Goal: Complete application form: Complete application form

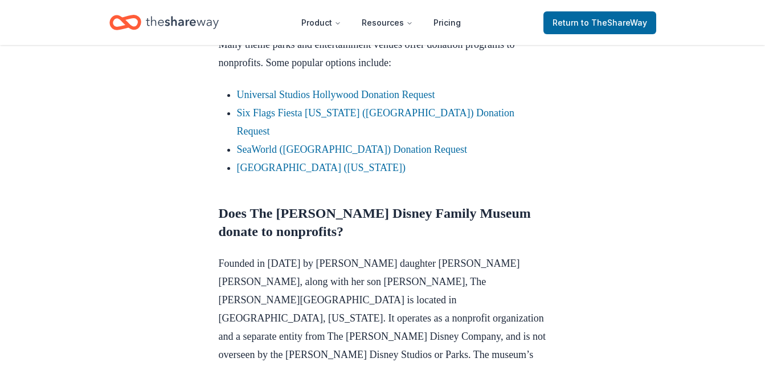
scroll to position [740, 0]
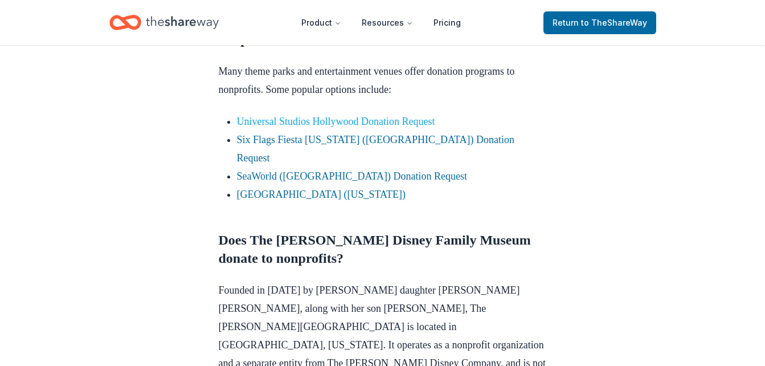
click at [359, 121] on link "Universal Studios Hollywood Donation Request" at bounding box center [336, 121] width 198 height 11
click at [313, 188] on link "[GEOGRAPHIC_DATA] ([US_STATE])" at bounding box center [321, 193] width 169 height 11
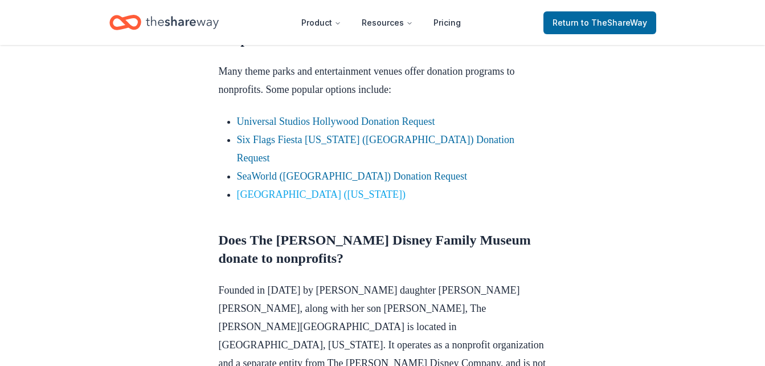
click at [313, 188] on link "[GEOGRAPHIC_DATA] ([US_STATE])" at bounding box center [321, 193] width 169 height 11
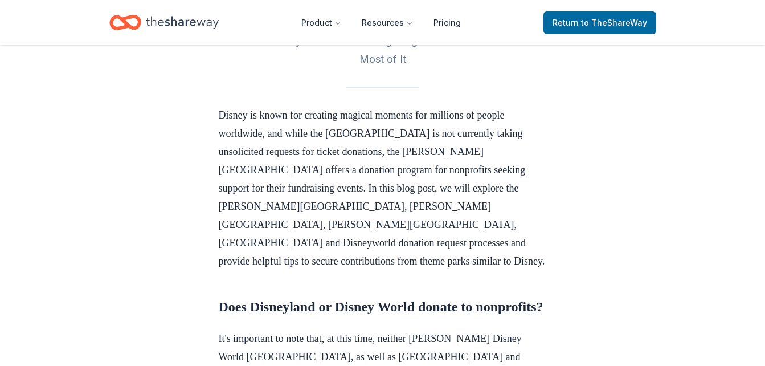
scroll to position [416, 0]
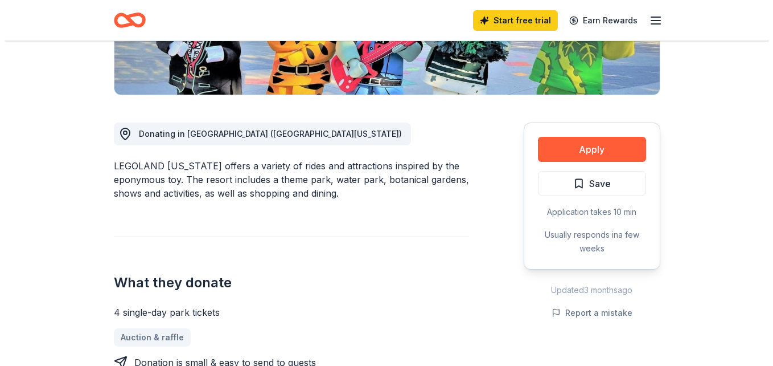
scroll to position [255, 0]
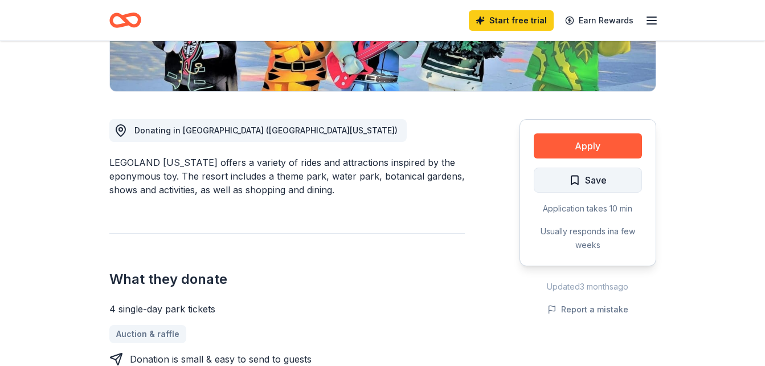
click at [600, 169] on button "Save" at bounding box center [588, 179] width 108 height 25
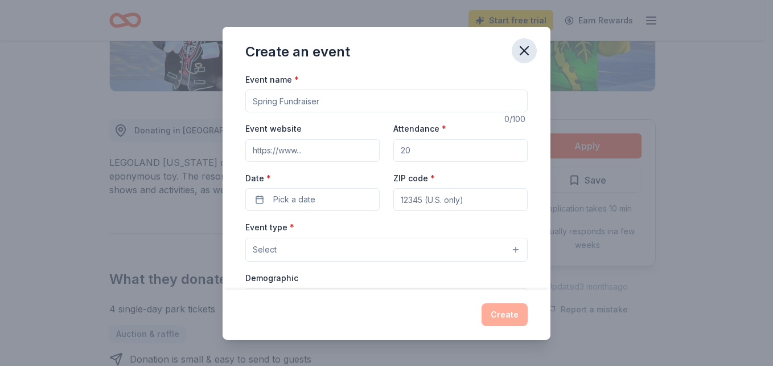
click at [524, 46] on icon "button" at bounding box center [524, 51] width 16 height 16
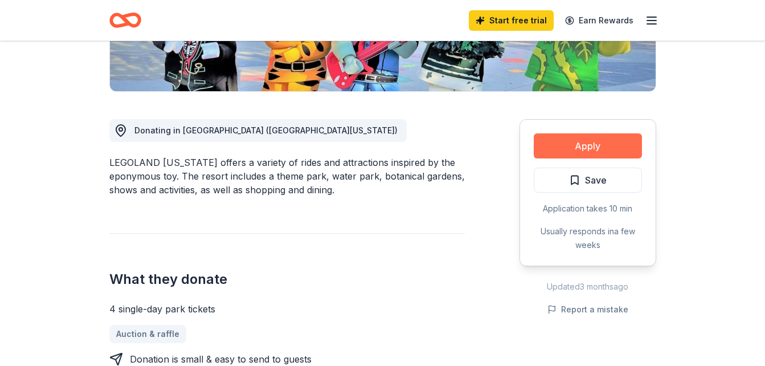
click at [597, 147] on button "Apply" at bounding box center [588, 145] width 108 height 25
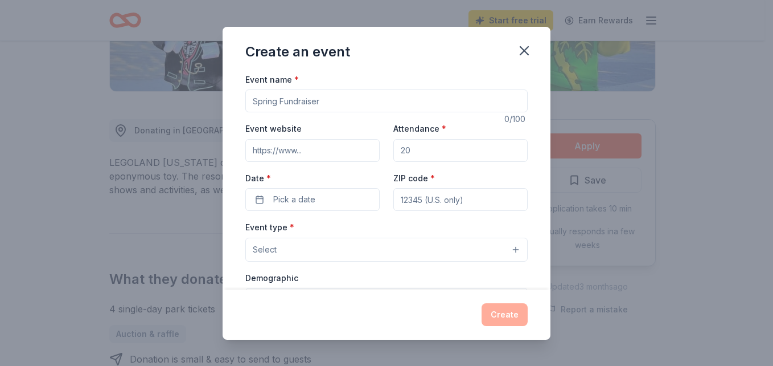
drag, startPoint x: 333, startPoint y: 104, endPoint x: 247, endPoint y: 97, distance: 85.7
click at [247, 97] on input "Event name *" at bounding box center [386, 100] width 282 height 23
type input "A Beautiful Blessing"
click at [278, 147] on input "Event website" at bounding box center [312, 150] width 134 height 23
type input "abeautifulblessing.org"
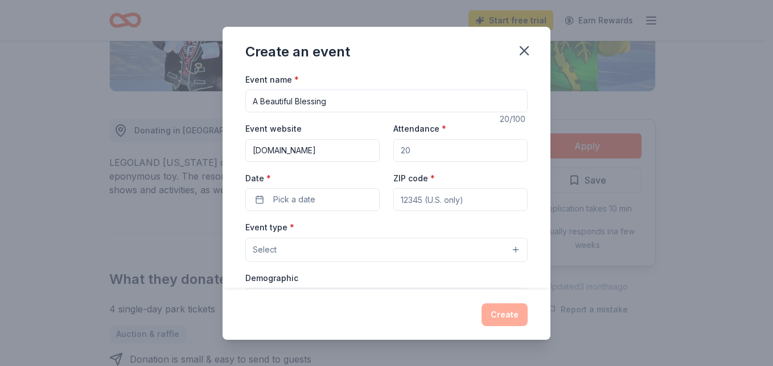
type input "32725"
type input "40 Broadway Street, Deltona, FL, 32725"
click at [303, 201] on span "Pick a date" at bounding box center [294, 199] width 42 height 14
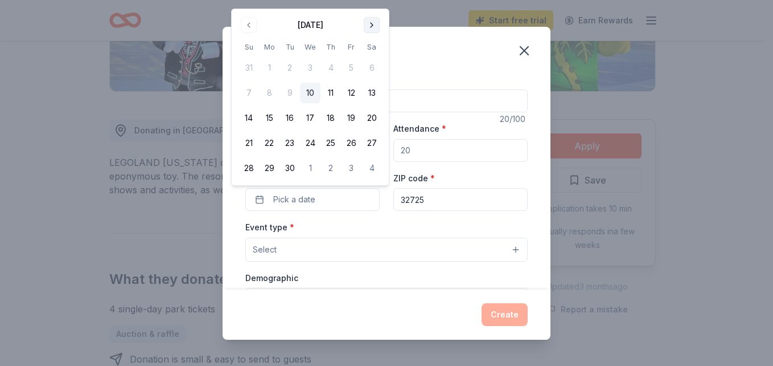
click at [376, 27] on button "Go to next month" at bounding box center [372, 25] width 16 height 16
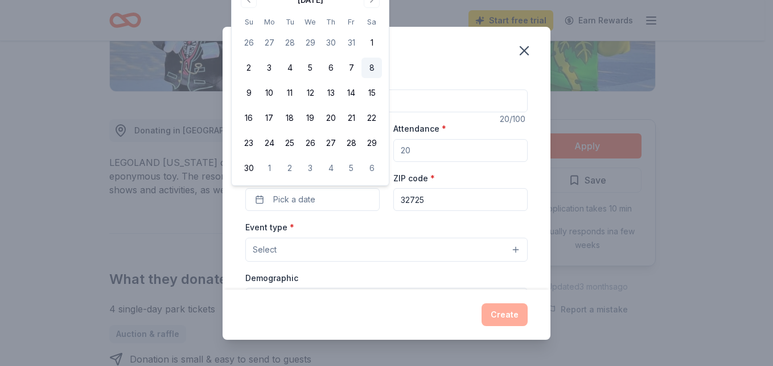
click at [373, 65] on button "8" at bounding box center [372, 68] width 20 height 20
click at [362, 238] on button "Select" at bounding box center [386, 249] width 282 height 24
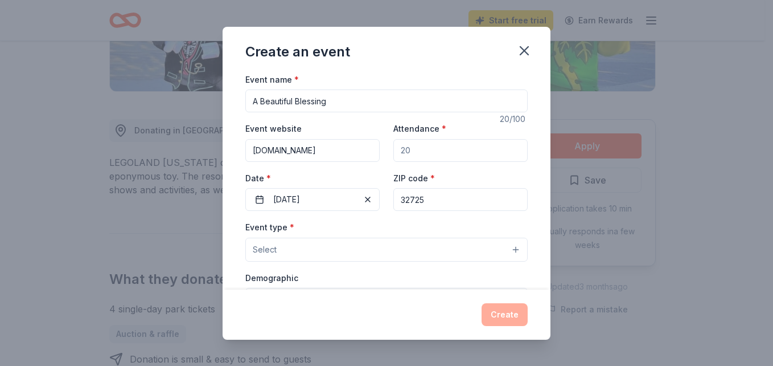
click at [447, 248] on button "Select" at bounding box center [386, 249] width 282 height 24
click at [508, 248] on button "Select" at bounding box center [386, 249] width 282 height 24
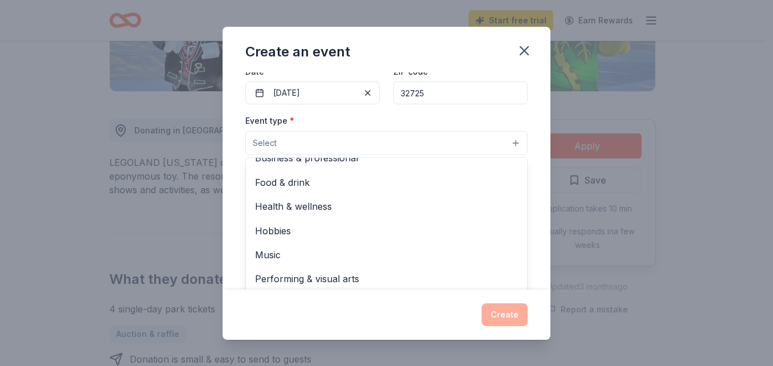
scroll to position [57, 0]
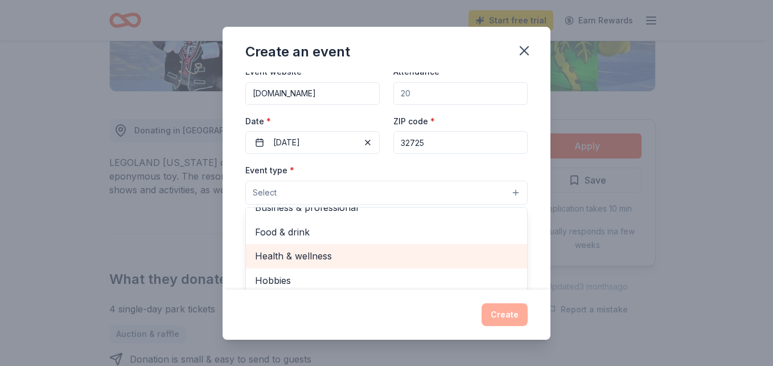
click at [322, 253] on span "Health & wellness" at bounding box center [386, 255] width 263 height 15
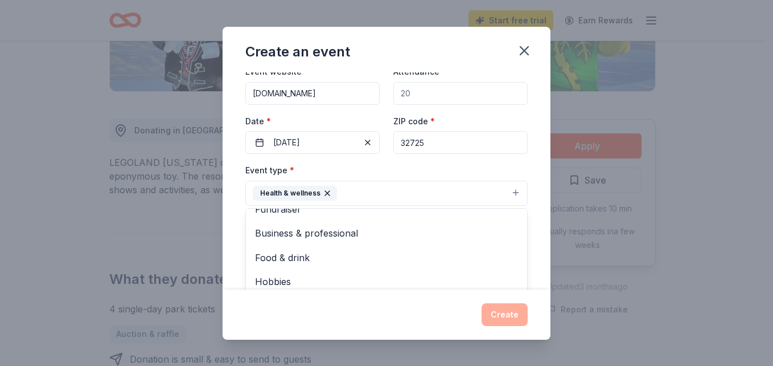
scroll to position [0, 0]
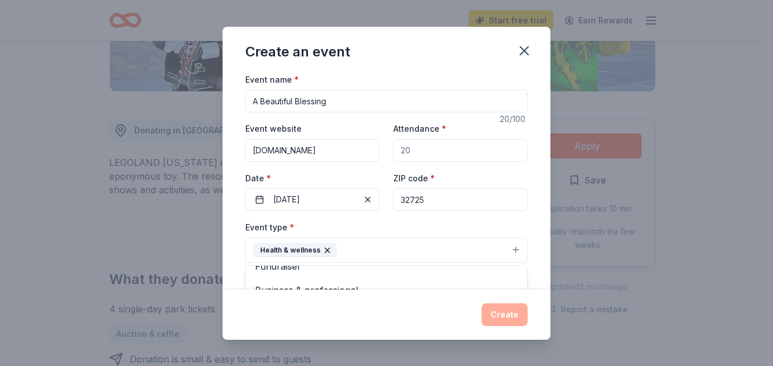
click at [412, 151] on div "Event name * A Beautiful Blessing 20 /100 Event website abeautifulblessing.org …" at bounding box center [386, 335] width 282 height 527
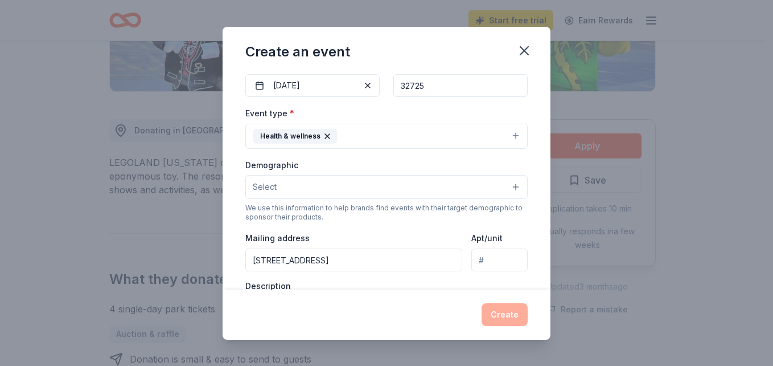
scroll to position [171, 0]
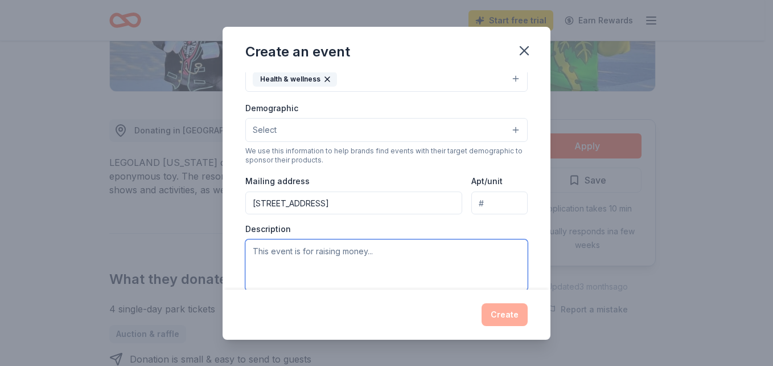
click at [274, 259] on textarea at bounding box center [386, 264] width 282 height 51
type textarea "We are reaching out to request a donation of theme park tickets to your amuseme…"
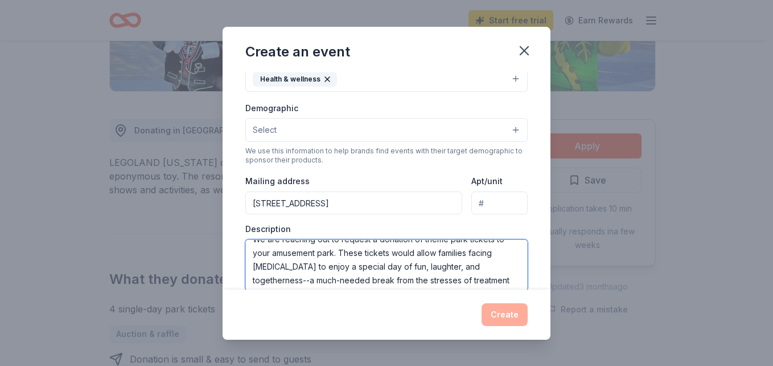
scroll to position [0, 0]
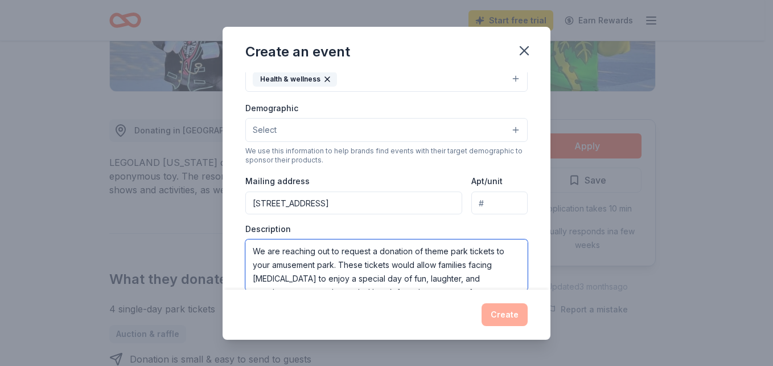
drag, startPoint x: 487, startPoint y: 266, endPoint x: 249, endPoint y: 245, distance: 238.9
click at [249, 245] on textarea "We are reaching out to request a donation of theme park tickets to your amuseme…" at bounding box center [386, 264] width 282 height 51
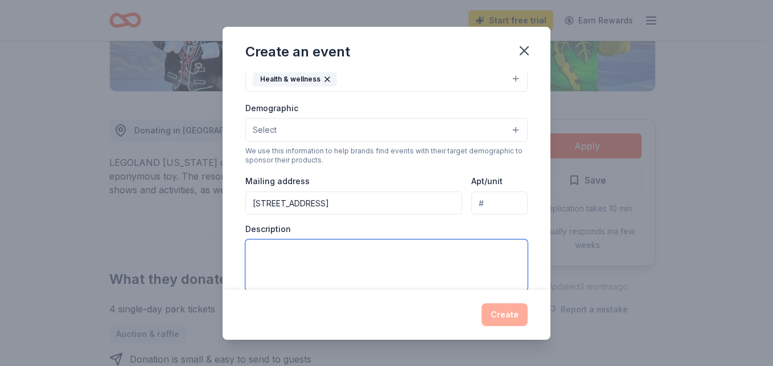
drag, startPoint x: 303, startPoint y: 257, endPoint x: 293, endPoint y: 259, distance: 11.1
paste textarea "My name is AnDrea Howell, and I am the founder of A Beautiful Blessing, a non-p…"
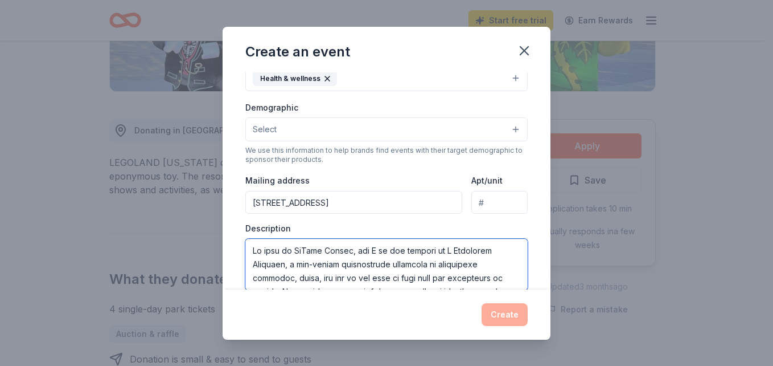
type textarea "My name is AnDrea Howell, and I am the founder of A Beautiful Blessing, a non-p…"
click at [445, 220] on div "Event type * Health & wellness Demographic Select We use this information to he…" at bounding box center [386, 168] width 282 height 241
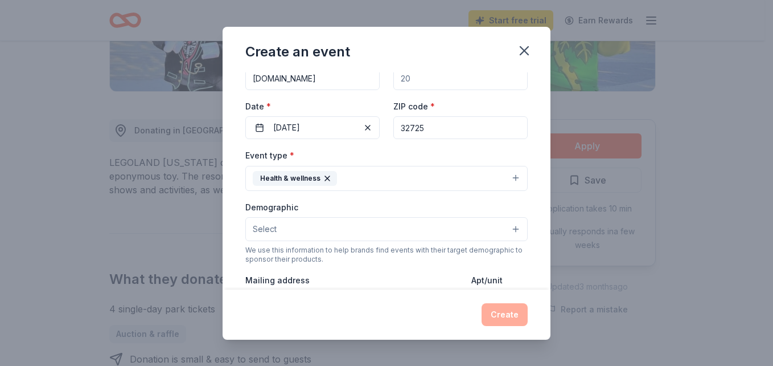
scroll to position [58, 0]
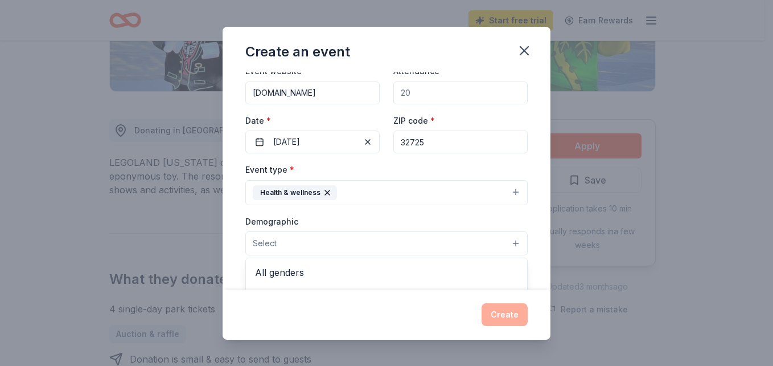
click at [267, 237] on span "Select" at bounding box center [265, 243] width 24 height 14
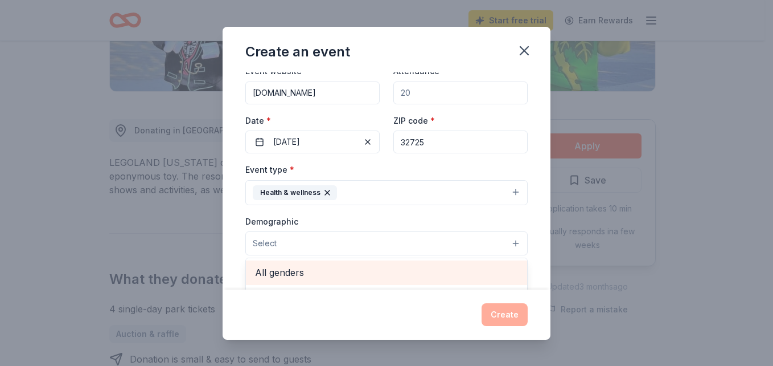
click at [291, 270] on span "All genders" at bounding box center [386, 272] width 263 height 15
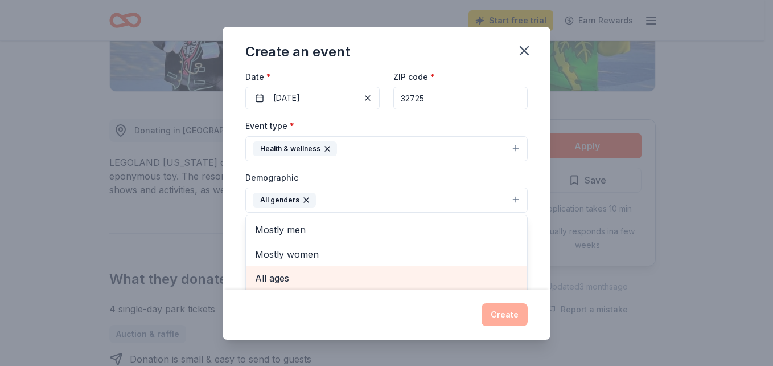
scroll to position [102, 0]
click at [290, 273] on span "All ages" at bounding box center [386, 276] width 263 height 15
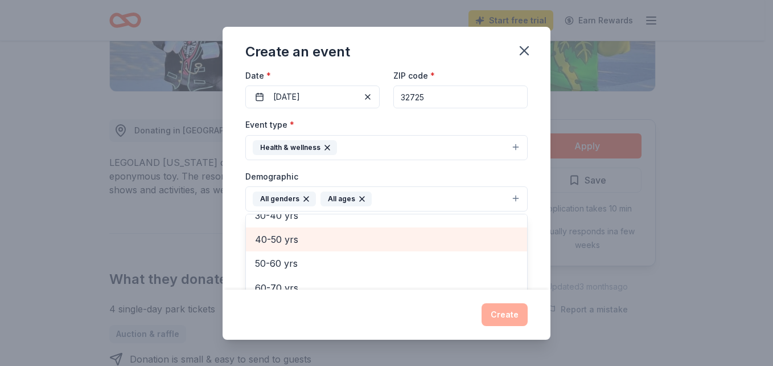
scroll to position [329, 0]
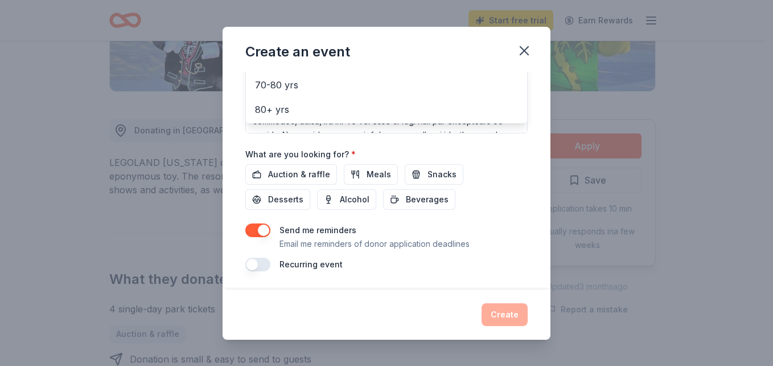
click at [520, 50] on div "Create an event Event name * A Beautiful Blessing 20 /100 Event website abeauti…" at bounding box center [387, 183] width 328 height 313
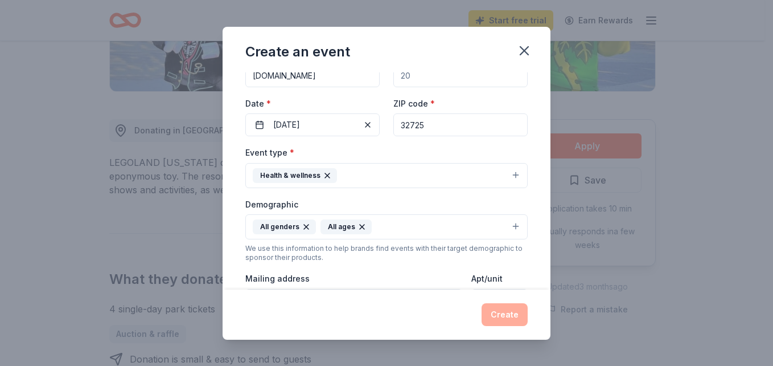
scroll to position [0, 0]
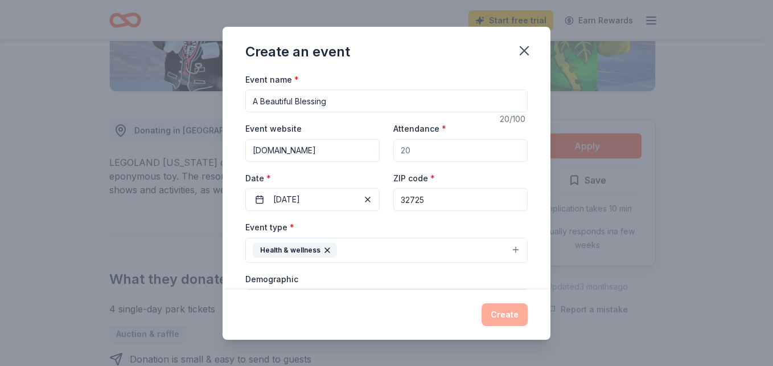
click at [409, 149] on input "Attendance *" at bounding box center [460, 150] width 134 height 23
type input "100"
click at [695, 194] on div "Create an event Event name * A Beautiful Blessing 20 /100 Event website abeauti…" at bounding box center [386, 183] width 773 height 366
click at [359, 229] on div "Event type * Health & wellness" at bounding box center [386, 241] width 282 height 43
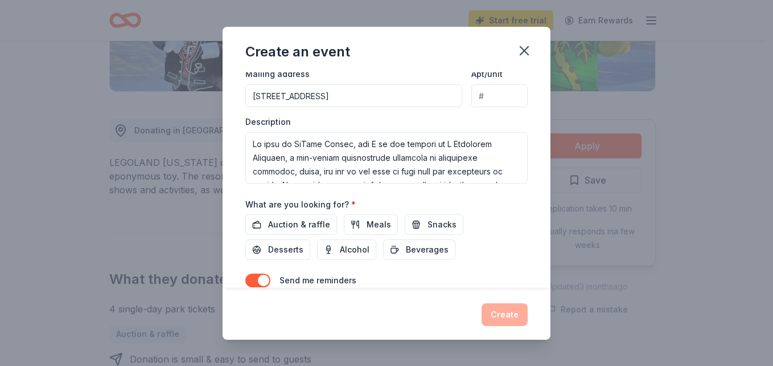
scroll to position [329, 0]
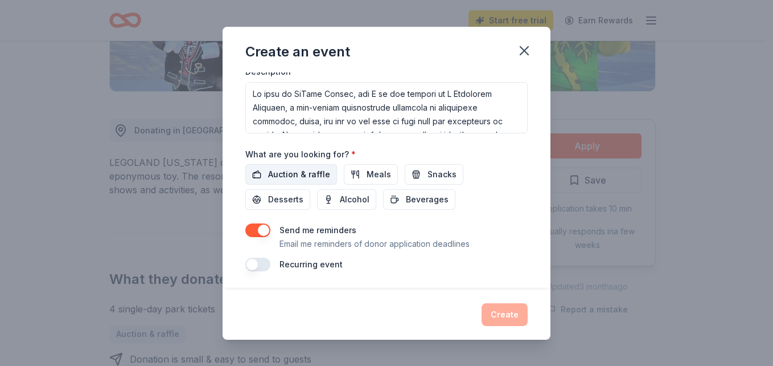
click at [311, 177] on span "Auction & raffle" at bounding box center [299, 174] width 62 height 14
click at [508, 321] on button "Create" at bounding box center [505, 314] width 46 height 23
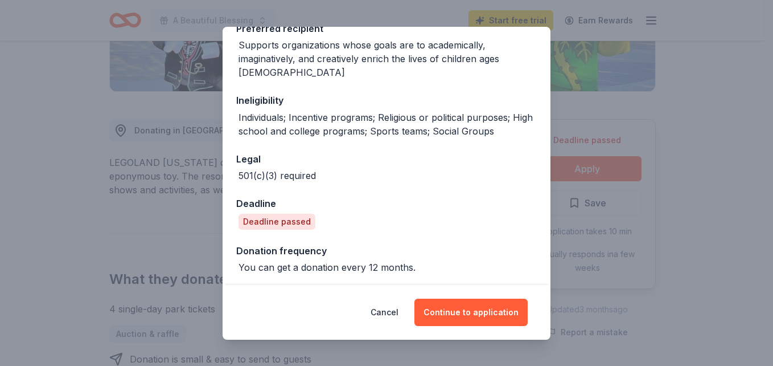
scroll to position [221, 0]
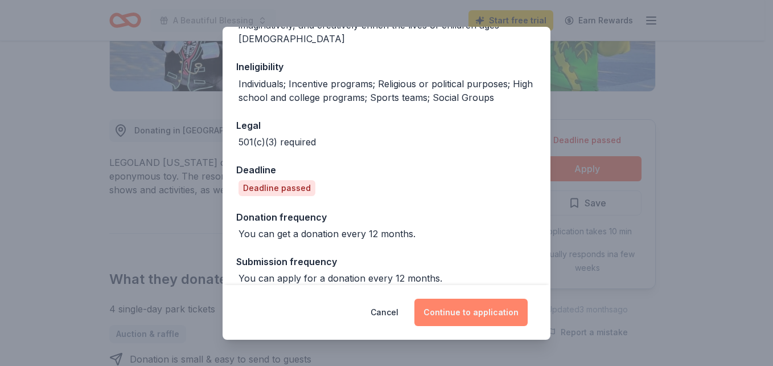
click at [470, 309] on button "Continue to application" at bounding box center [471, 311] width 113 height 27
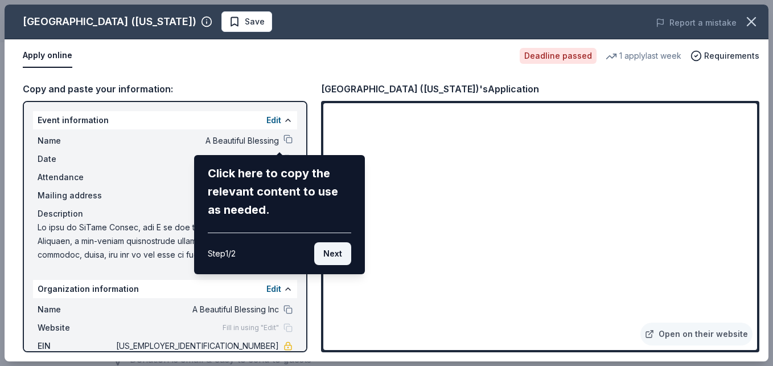
click at [340, 251] on button "Next" at bounding box center [332, 253] width 37 height 23
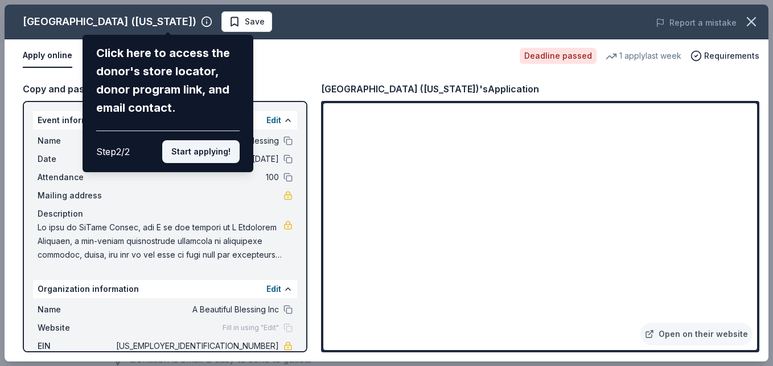
click at [194, 151] on button "Start applying!" at bounding box center [200, 151] width 77 height 23
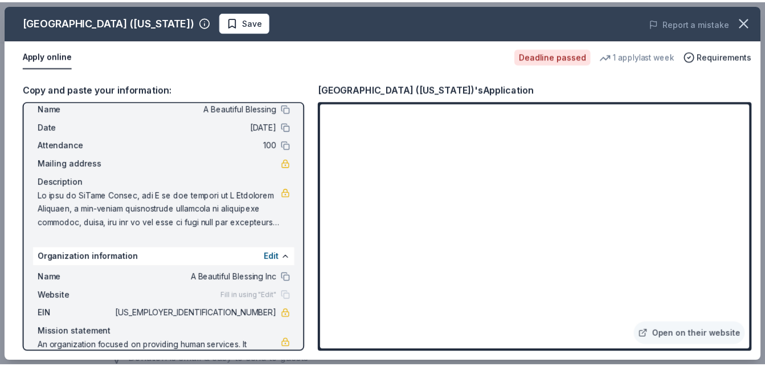
scroll to position [61, 0]
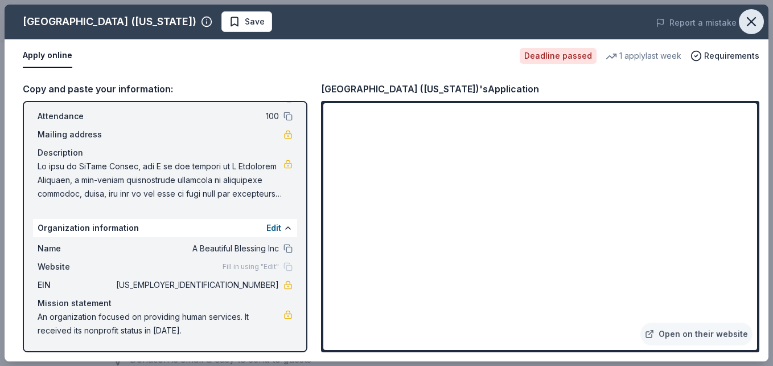
click at [748, 20] on icon "button" at bounding box center [752, 22] width 16 height 16
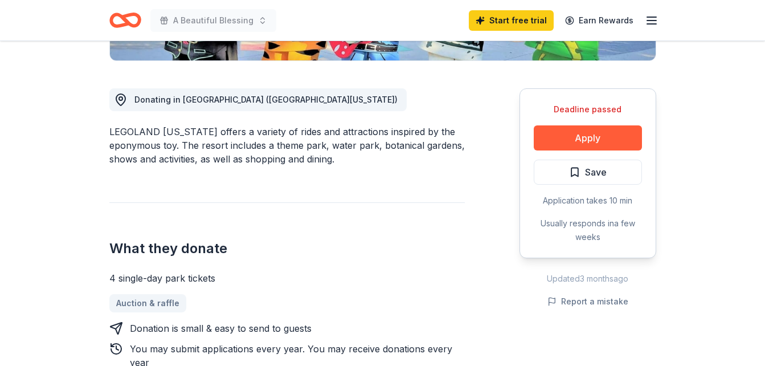
scroll to position [311, 0]
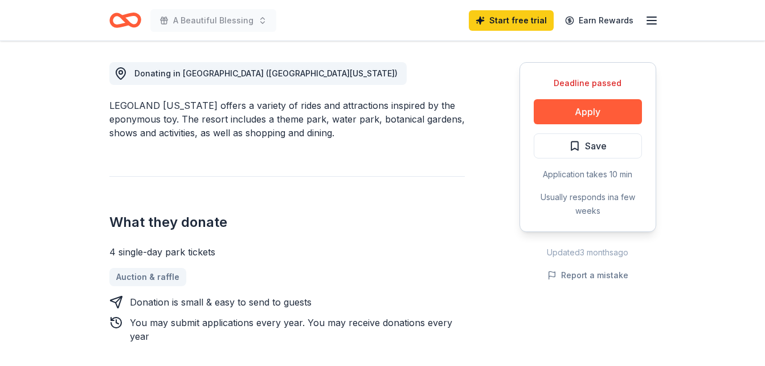
click at [442, 214] on h2 "What they donate" at bounding box center [286, 222] width 355 height 18
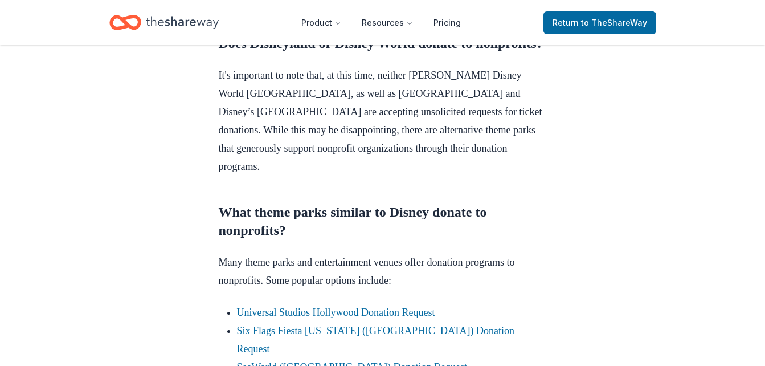
scroll to position [456, 0]
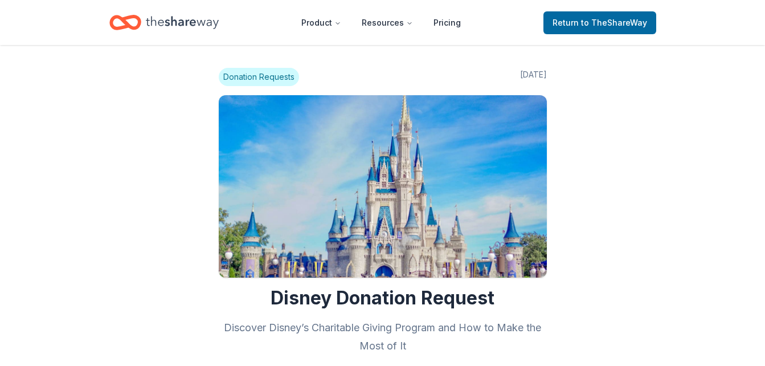
click at [276, 81] on span "Donation Requests" at bounding box center [259, 77] width 80 height 18
click at [260, 76] on span "Donation Requests" at bounding box center [259, 77] width 80 height 18
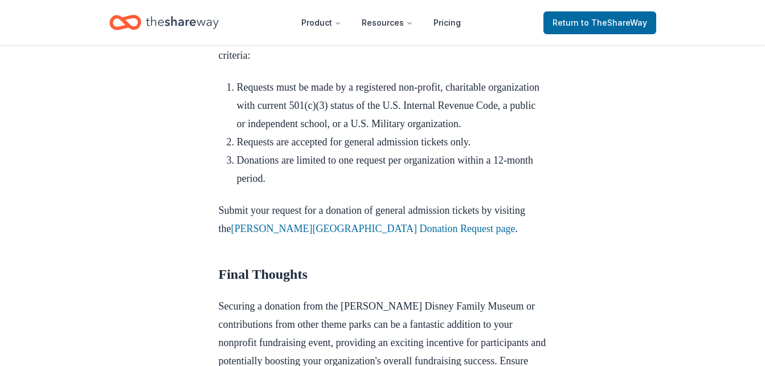
scroll to position [1537, 0]
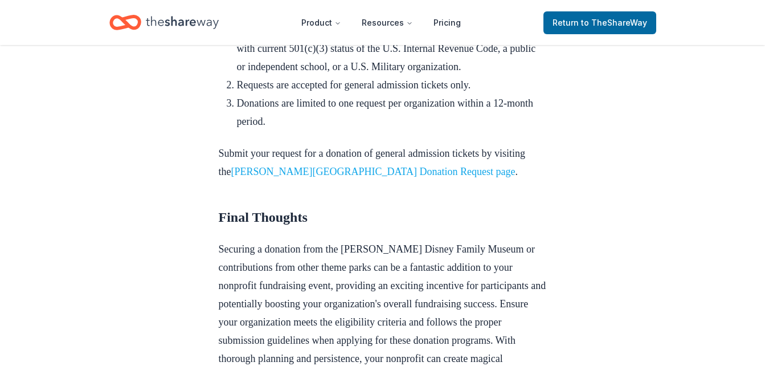
click at [405, 166] on link "[PERSON_NAME][GEOGRAPHIC_DATA] Donation Request page" at bounding box center [373, 171] width 284 height 11
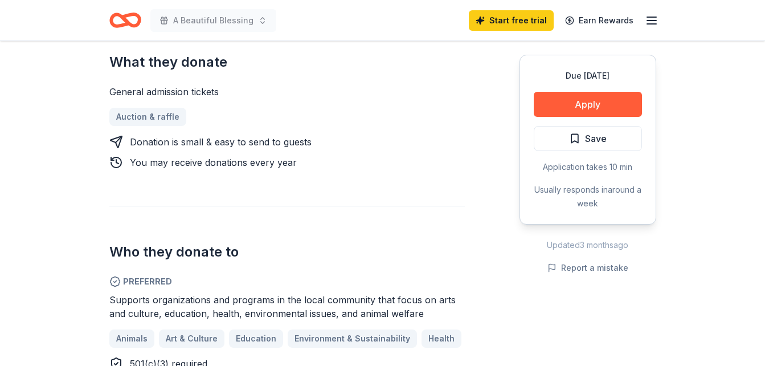
scroll to position [512, 0]
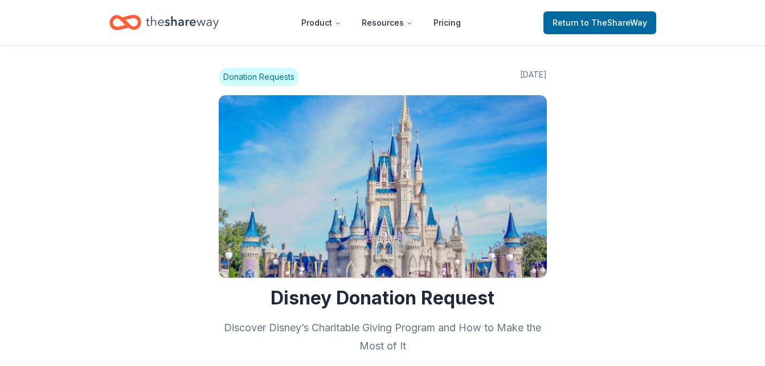
scroll to position [1537, 0]
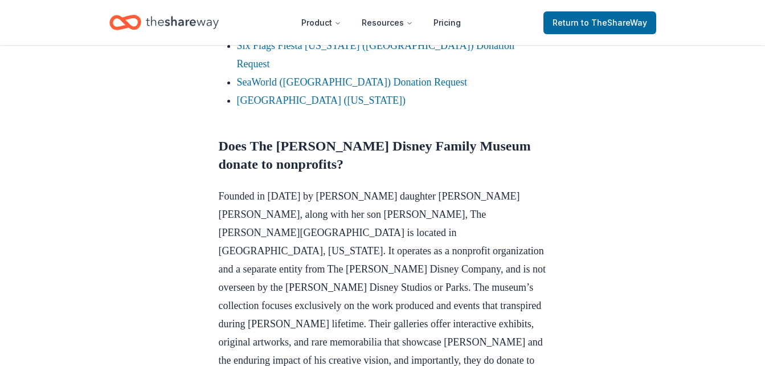
scroll to position [854, 0]
